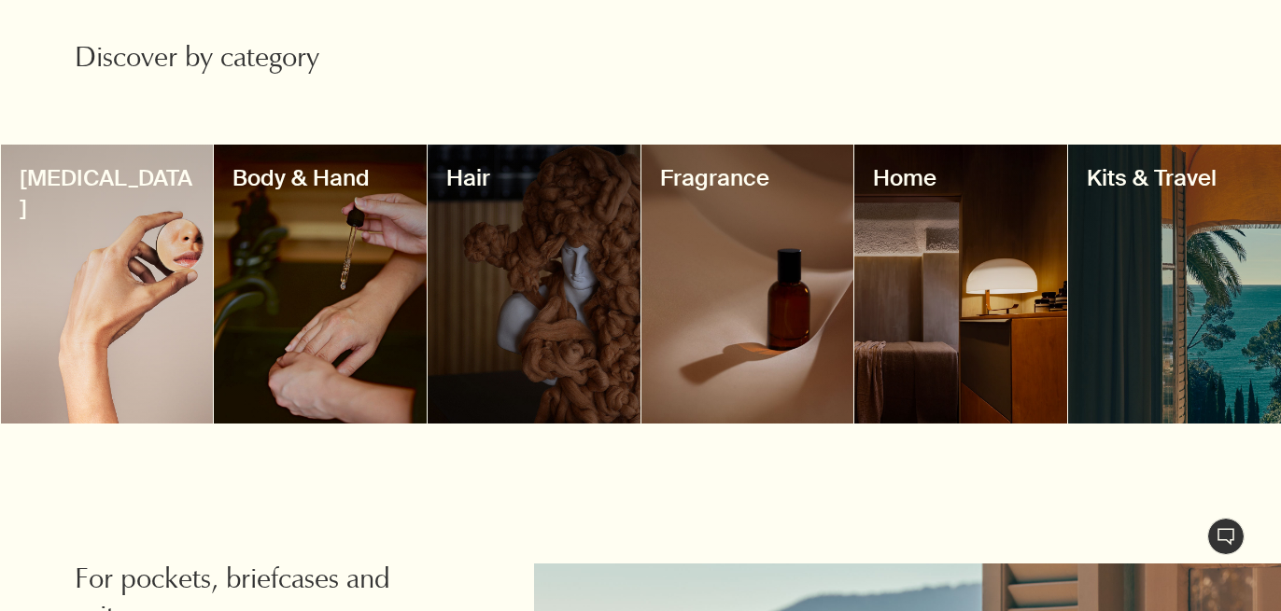
scroll to position [1522, 0]
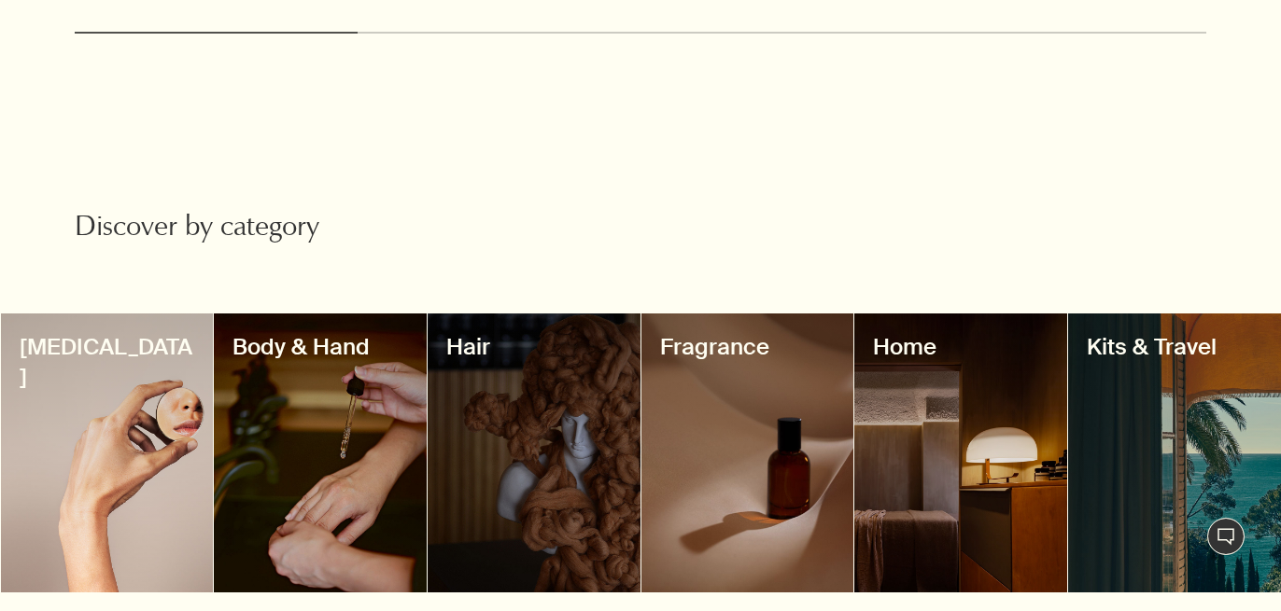
click at [287, 348] on div at bounding box center [320, 453] width 213 height 279
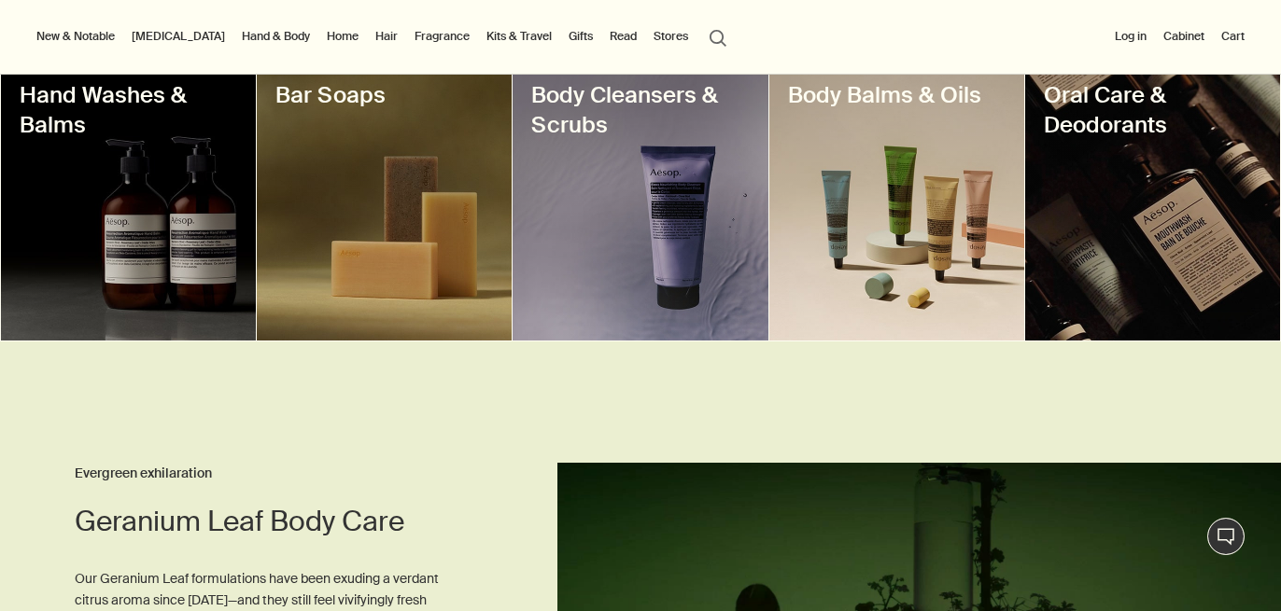
click at [192, 299] on div at bounding box center [128, 201] width 255 height 279
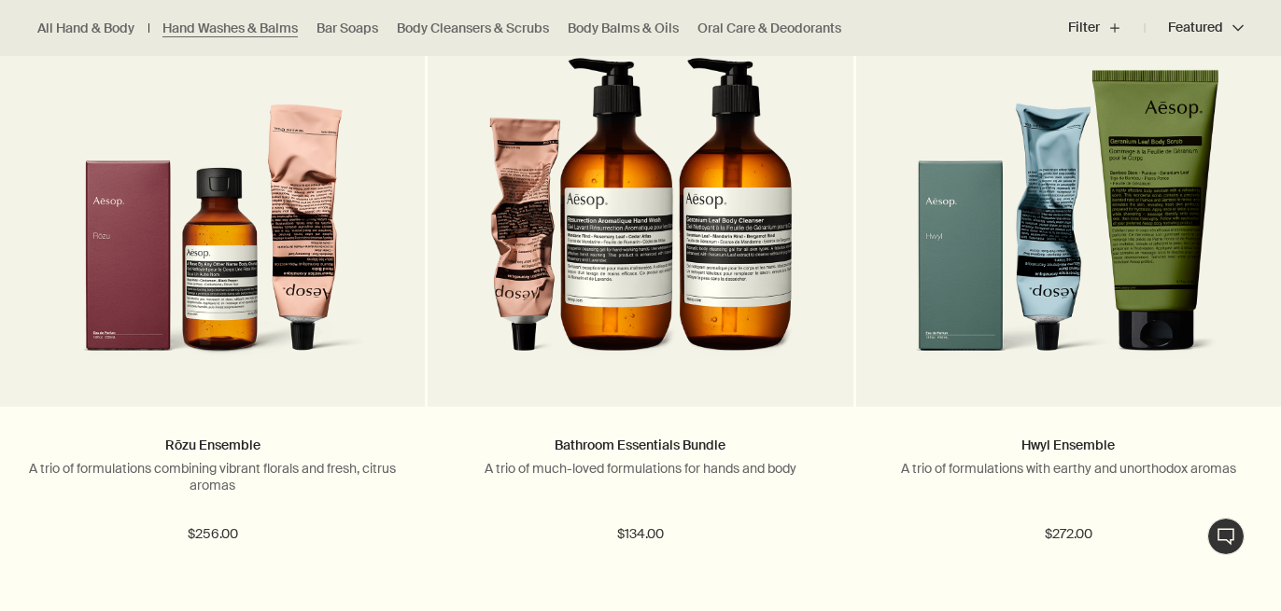
scroll to position [2794, 0]
